Goal: Navigation & Orientation: Go to known website

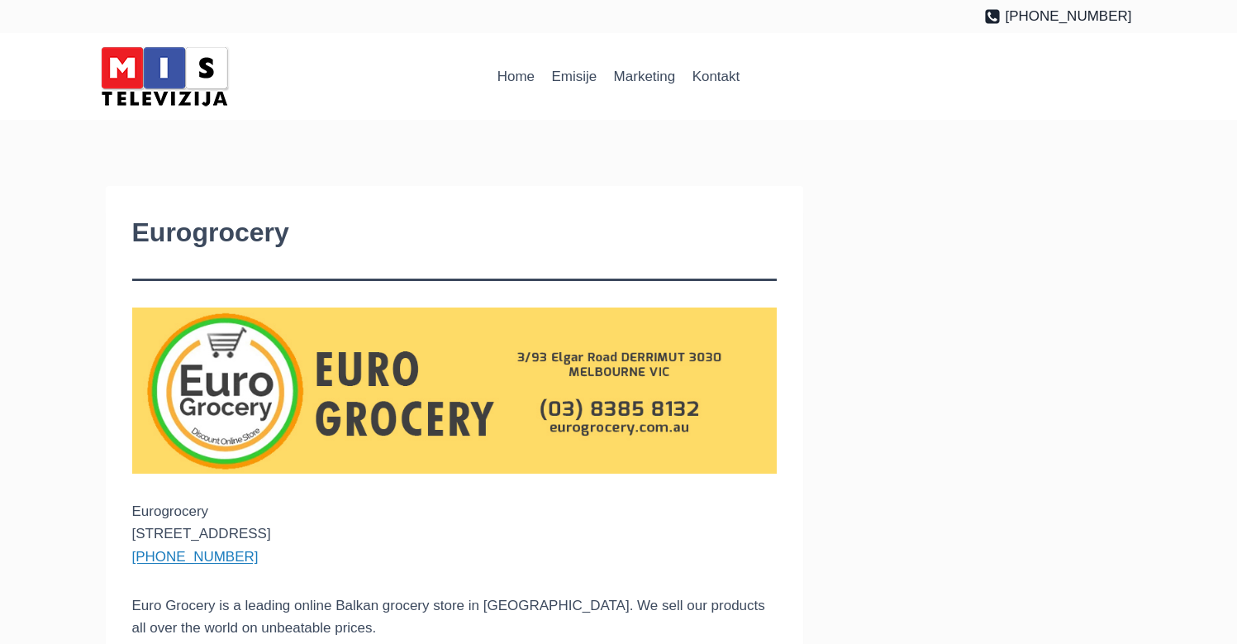
scroll to position [28, 0]
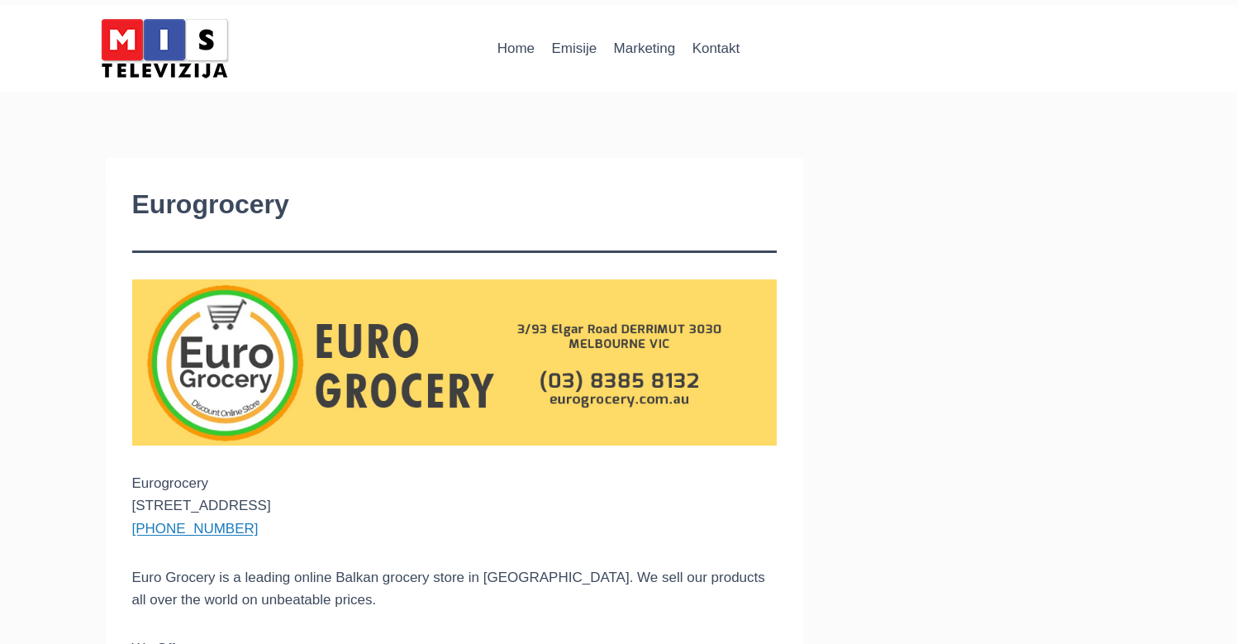
drag, startPoint x: 1232, startPoint y: 149, endPoint x: 1232, endPoint y: 163, distance: 14.1
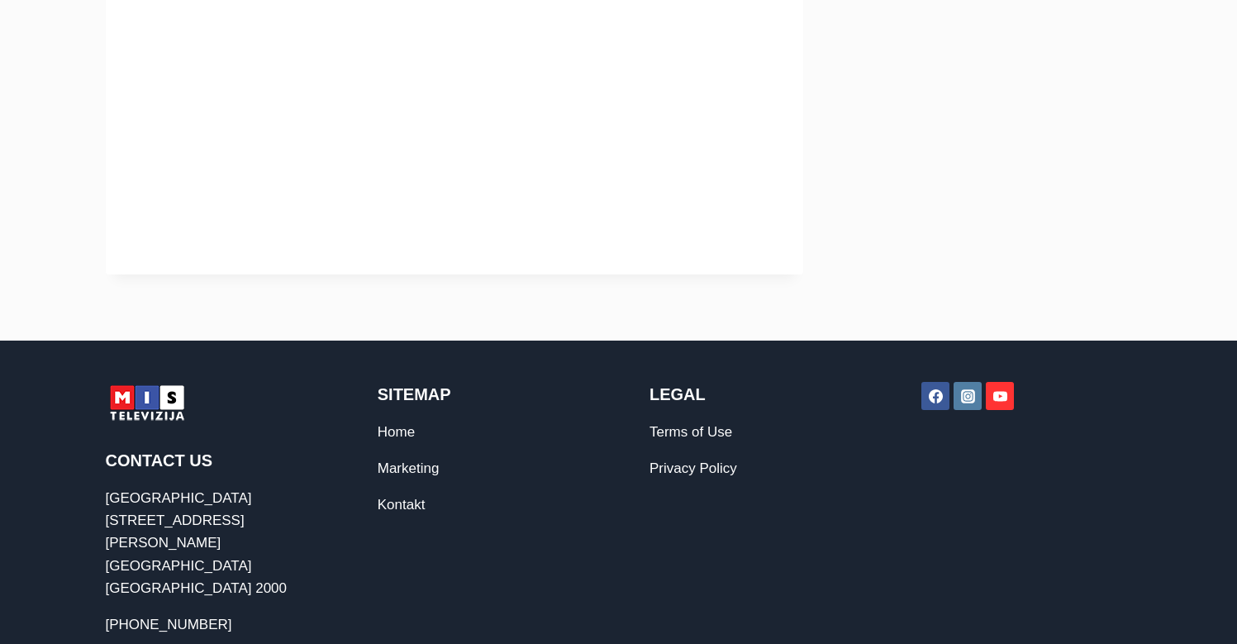
scroll to position [1129, 0]
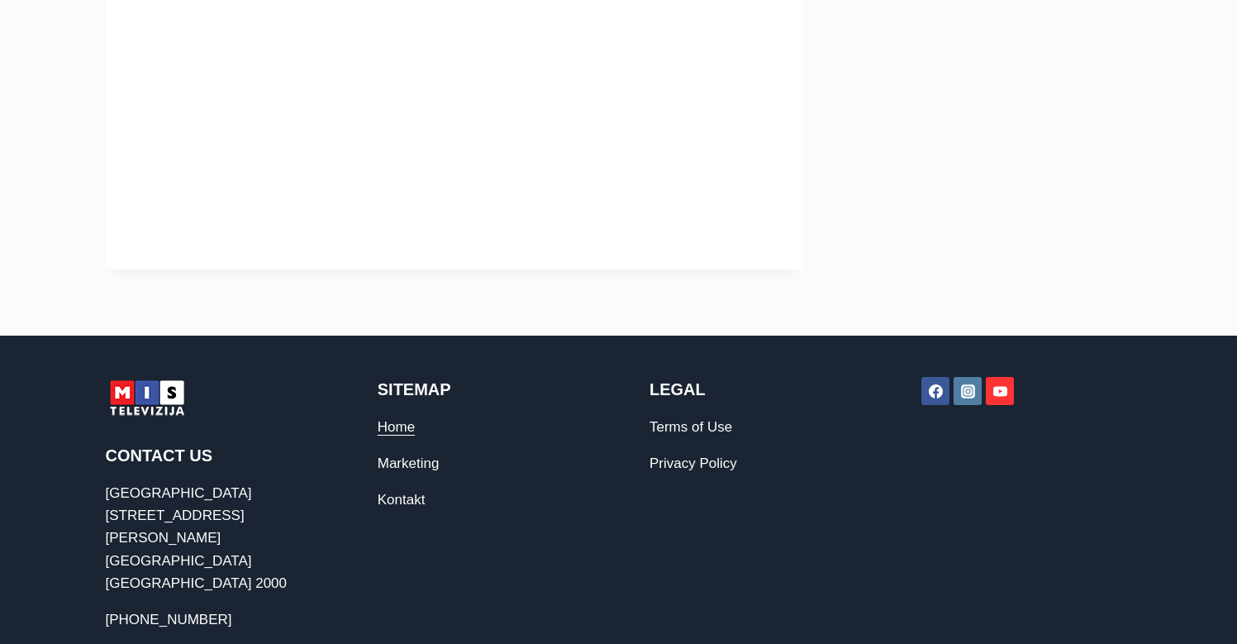
click at [397, 424] on link "Home" at bounding box center [396, 427] width 37 height 16
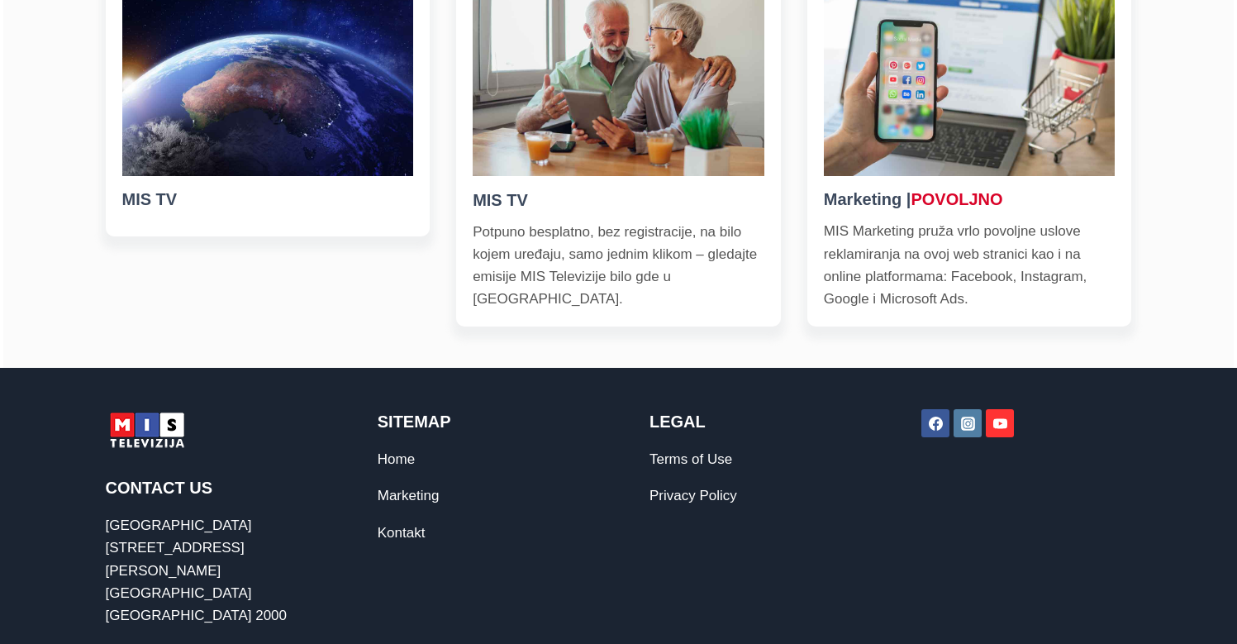
scroll to position [712, 0]
